Goal: Task Accomplishment & Management: Use online tool/utility

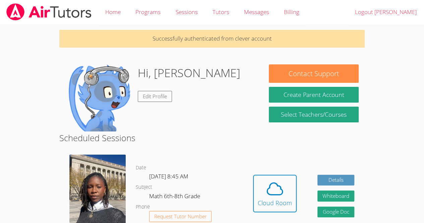
click at [100, 204] on img at bounding box center [97, 192] width 56 height 75
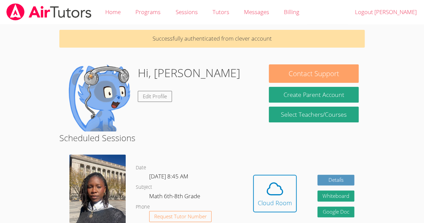
click at [307, 74] on button "Contact Support" at bounding box center [314, 73] width 90 height 18
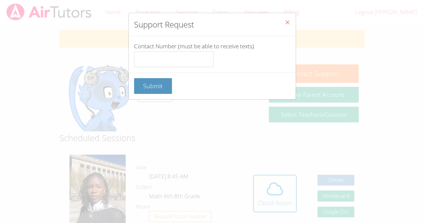
click at [285, 24] on icon "Close" at bounding box center [288, 22] width 6 height 6
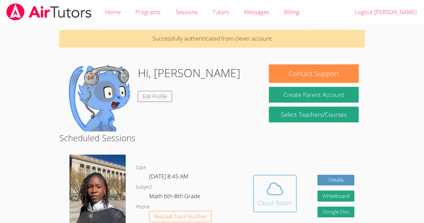
click at [282, 180] on icon at bounding box center [275, 188] width 19 height 19
click at [252, 181] on div "Hidden Cloud Room Details Whiteboard Hidden Google Doc" at bounding box center [304, 199] width 122 height 98
click at [264, 186] on span at bounding box center [275, 188] width 34 height 19
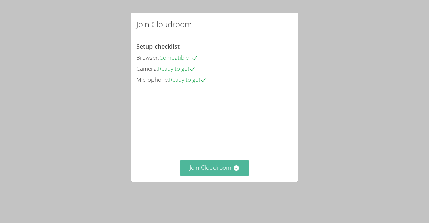
click at [211, 176] on button "Join Cloudroom" at bounding box center [214, 168] width 69 height 16
click at [224, 172] on button "Join Cloudroom" at bounding box center [214, 168] width 69 height 16
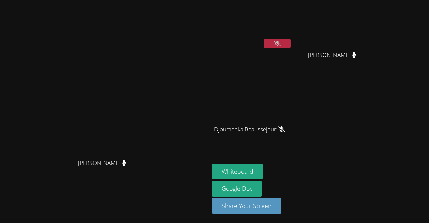
click at [281, 41] on icon at bounding box center [277, 44] width 7 height 6
click at [291, 42] on button at bounding box center [277, 43] width 27 height 8
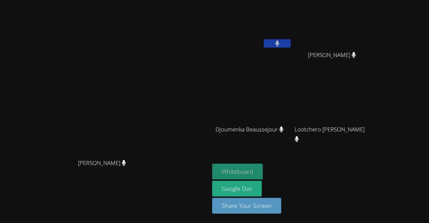
click at [263, 171] on button "Whiteboard" at bounding box center [237, 172] width 51 height 16
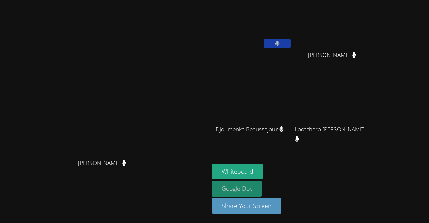
click at [262, 191] on link "Google Doc" at bounding box center [237, 189] width 50 height 16
click at [155, 72] on video at bounding box center [105, 98] width 101 height 115
click at [292, 90] on video at bounding box center [252, 99] width 80 height 45
click at [292, 102] on video at bounding box center [252, 99] width 80 height 45
click at [292, 69] on div "Peterley Constant" at bounding box center [252, 39] width 80 height 72
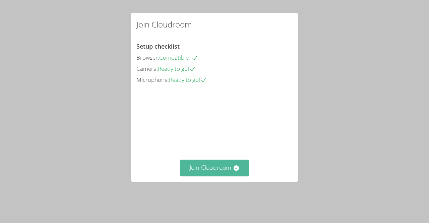
click at [226, 175] on button "Join Cloudroom" at bounding box center [214, 168] width 69 height 16
